Goal: Navigation & Orientation: Find specific page/section

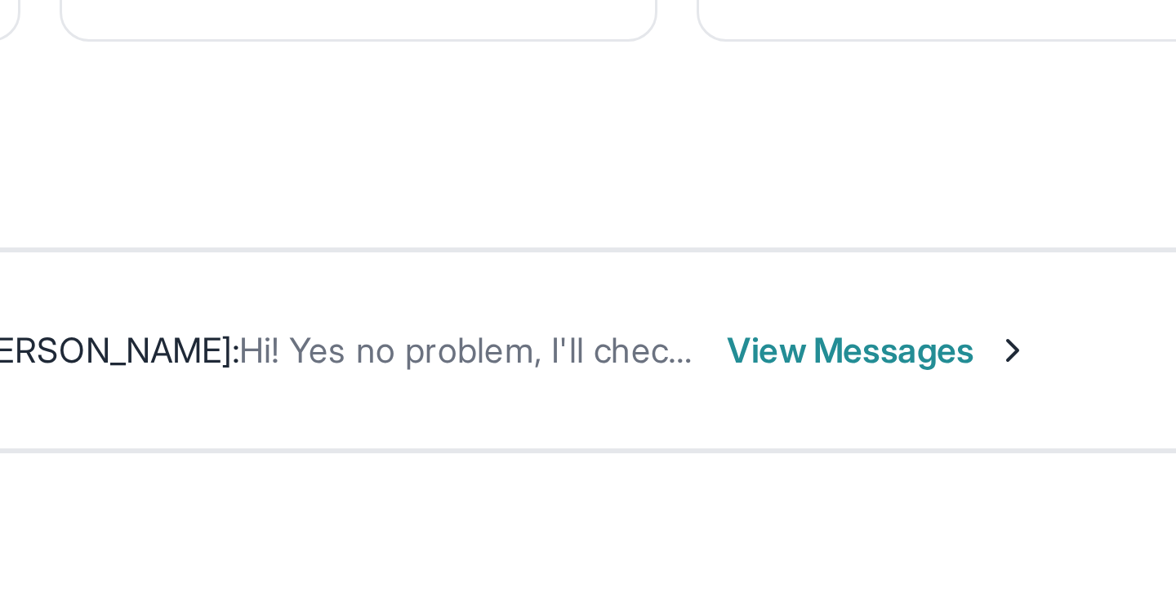
click at [690, 337] on div "What's New" at bounding box center [692, 368] width 837 height 72
click at [716, 255] on div "[PERSON_NAME] [PERSON_NAME] : Hi! Yes no problem, I'll check in with you next w…" at bounding box center [692, 287] width 837 height 67
click at [716, 254] on div "[PERSON_NAME] [PERSON_NAME] : Hi! Yes no problem, I'll check in with you next w…" at bounding box center [692, 287] width 837 height 67
click at [670, 234] on div "Move your 🖱️ to pick a color #ffffff rgb(255,255,255)" at bounding box center [588, 440] width 1176 height 880
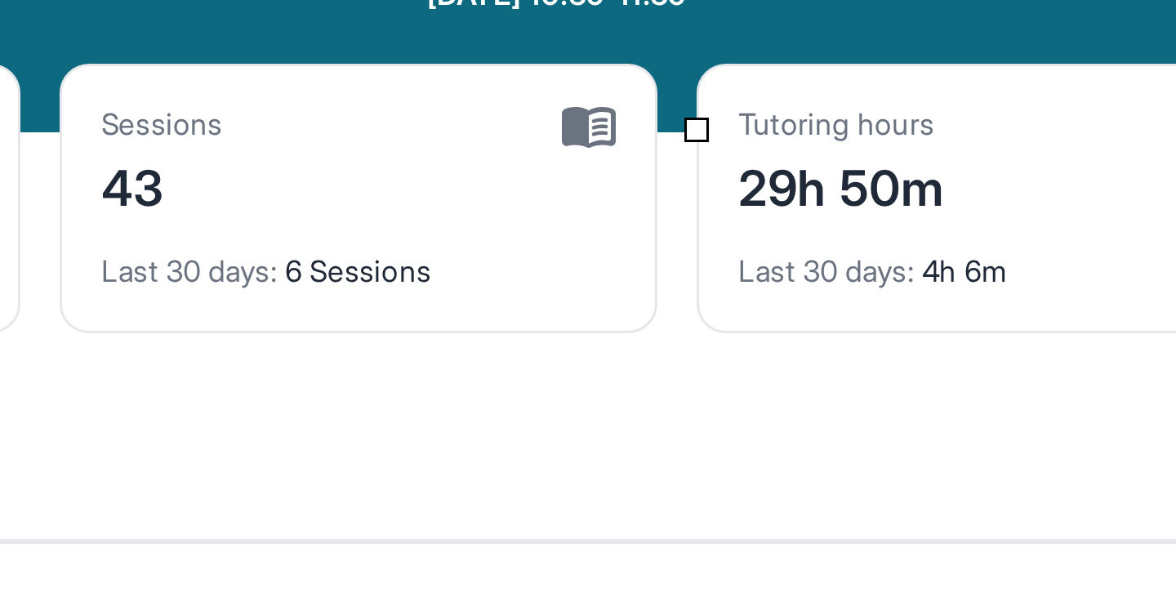
click at [721, 97] on div "Move your 🖱️ to pick a color #ffffff rgb(255,255,255)" at bounding box center [588, 440] width 1176 height 880
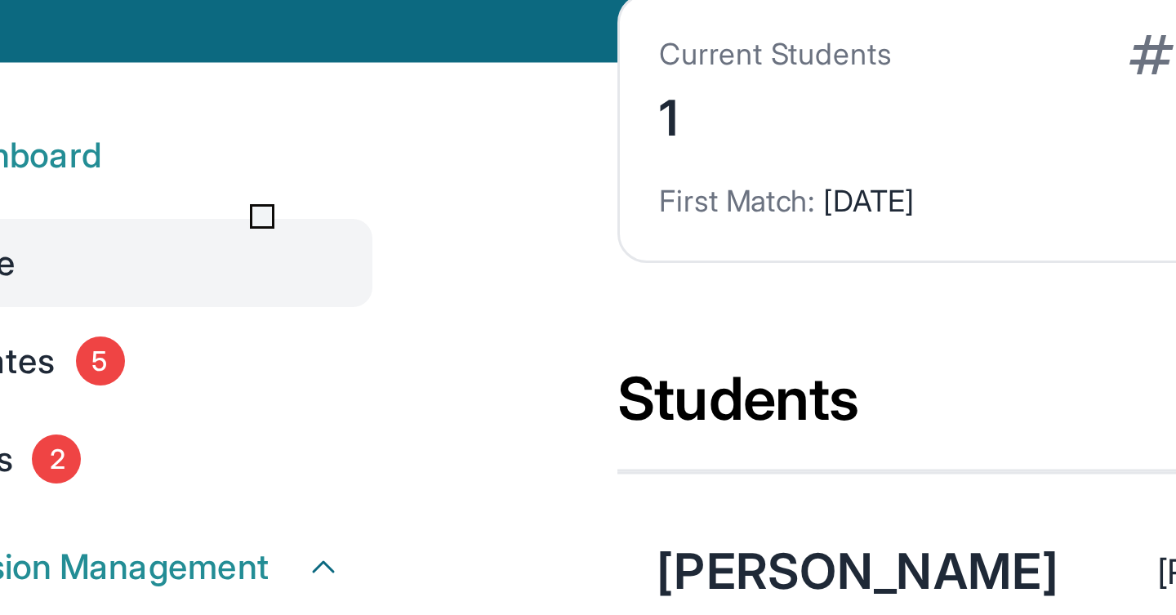
click at [140, 149] on div "Move your 🖱️ to pick a color #f2f4f6 rgb(242,244,246)" at bounding box center [588, 440] width 1176 height 880
click at [174, 182] on link "Home" at bounding box center [113, 184] width 160 height 29
click at [159, 164] on div "#ffffff rgb(255,255,255)" at bounding box center [588, 440] width 1176 height 880
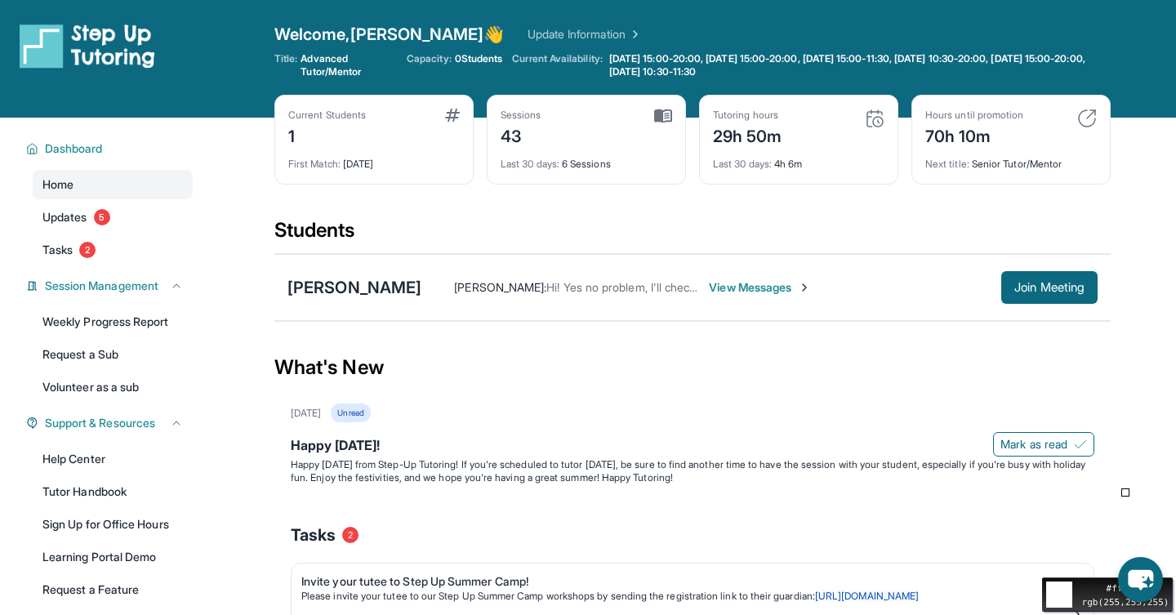
drag, startPoint x: 1154, startPoint y: 578, endPoint x: 1145, endPoint y: 496, distance: 82.3
click at [1145, 496] on body "#ffffff rgb(255,255,255) Open sidebar Welcome, Robert 👋 Update Information Titl…" at bounding box center [588, 440] width 1176 height 880
click at [1140, 577] on icon "chat-button" at bounding box center [1140, 580] width 27 height 22
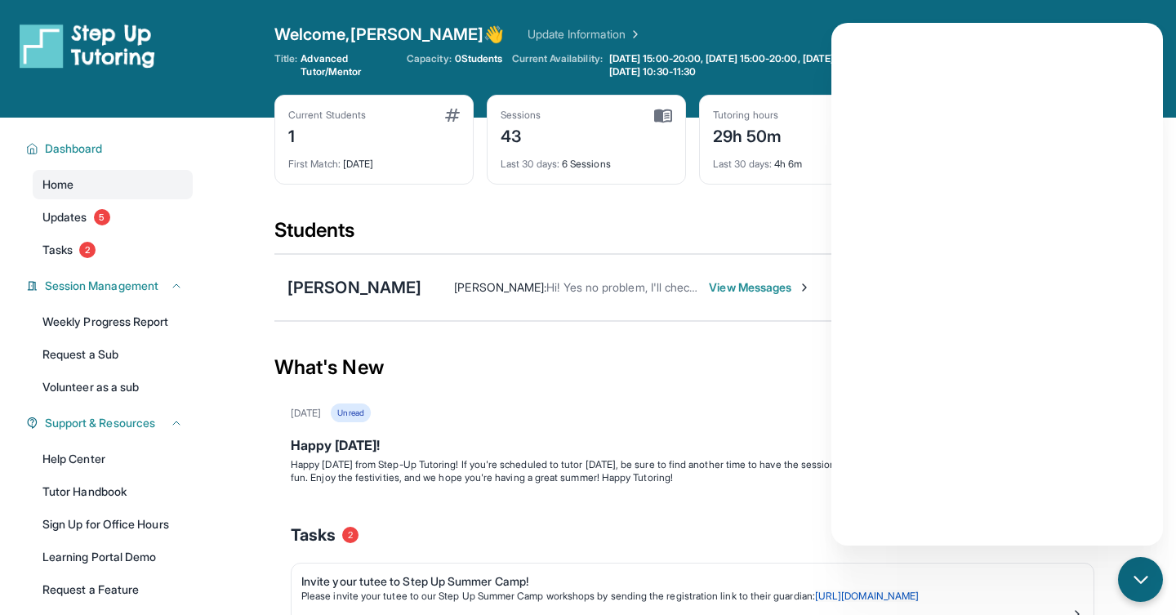
click at [738, 249] on div "Students" at bounding box center [692, 235] width 837 height 36
click at [771, 219] on div "Students" at bounding box center [692, 235] width 837 height 36
click at [1136, 585] on icon "chat-button" at bounding box center [1141, 579] width 21 height 21
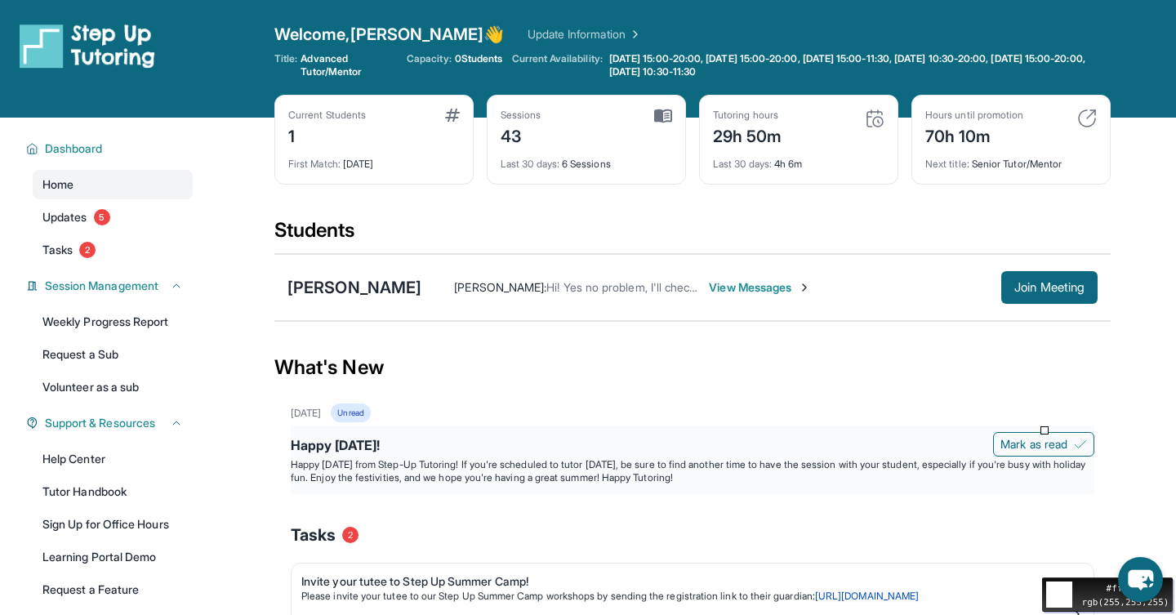
drag, startPoint x: 1088, startPoint y: 585, endPoint x: 1061, endPoint y: 479, distance: 109.6
click at [1065, 454] on div "#ffffff rgb(255,255,255)" at bounding box center [588, 440] width 1176 height 880
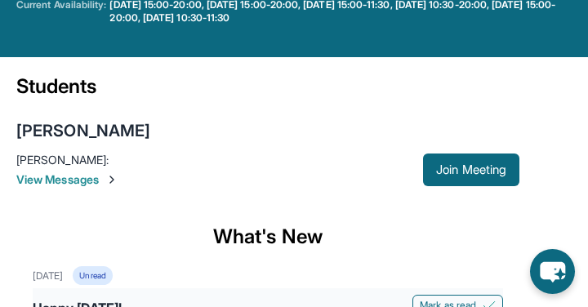
scroll to position [236, 0]
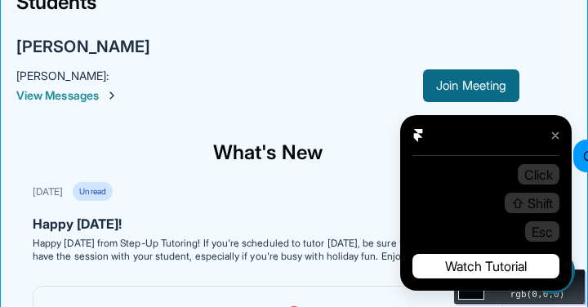
click at [552, 134] on div at bounding box center [555, 135] width 25 height 25
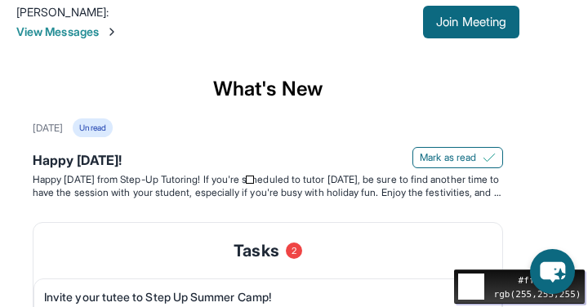
scroll to position [310, 0]
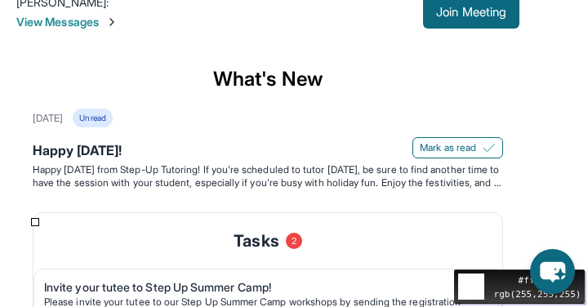
click at [19, 230] on div "#ffffff rgb(255,255,255)" at bounding box center [294, 151] width 588 height 922
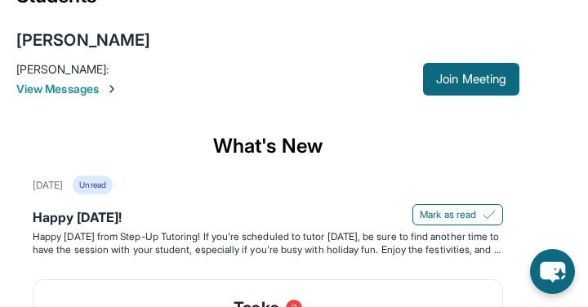
scroll to position [399, 0]
